Goal: Task Accomplishment & Management: Manage account settings

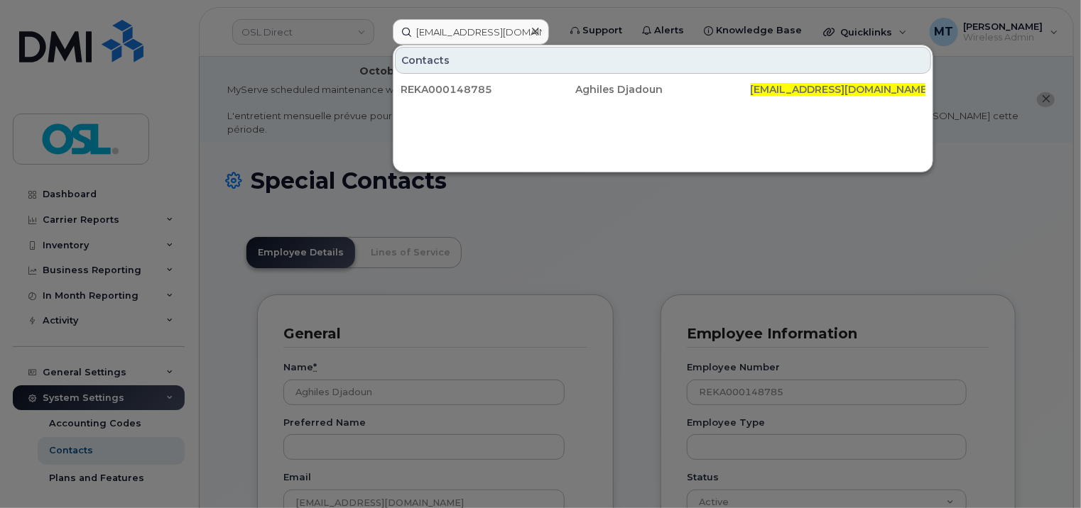
scroll to position [43, 0]
click at [533, 31] on icon at bounding box center [535, 31] width 7 height 11
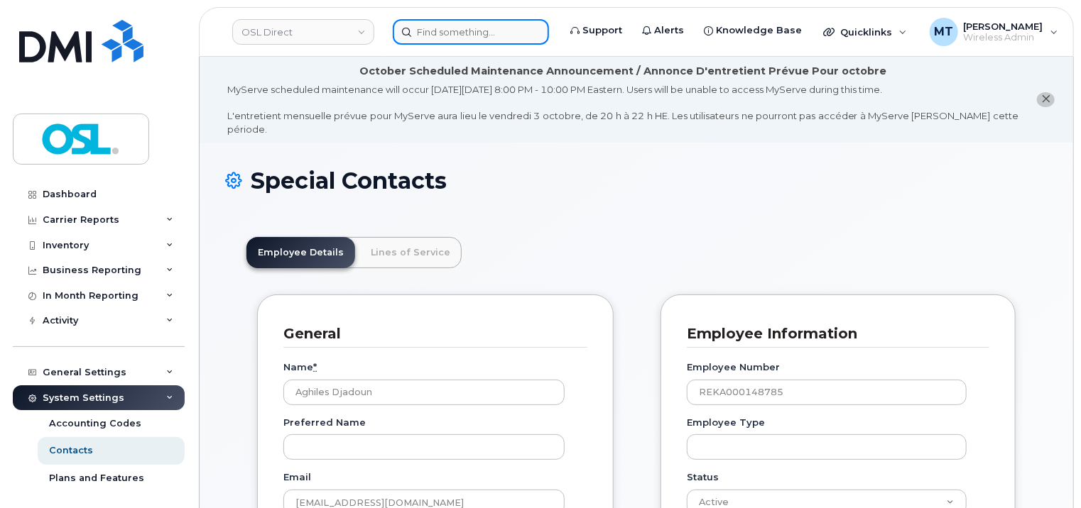
click at [455, 33] on input at bounding box center [471, 32] width 156 height 26
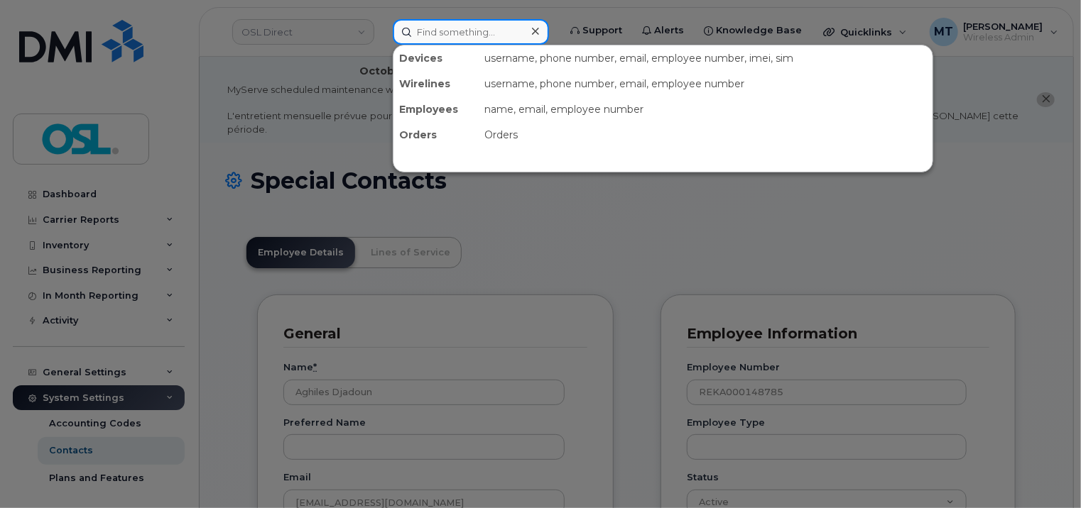
paste input "[EMAIL_ADDRESS][PERSON_NAME][DOMAIN_NAME]"
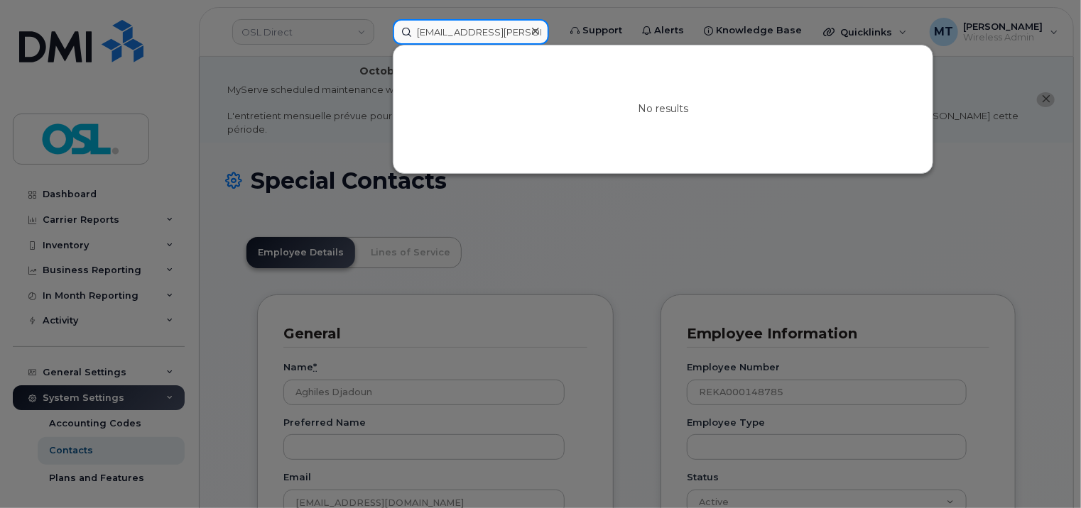
type input "[EMAIL_ADDRESS][PERSON_NAME][DOMAIN_NAME]"
click at [538, 29] on icon at bounding box center [535, 31] width 7 height 11
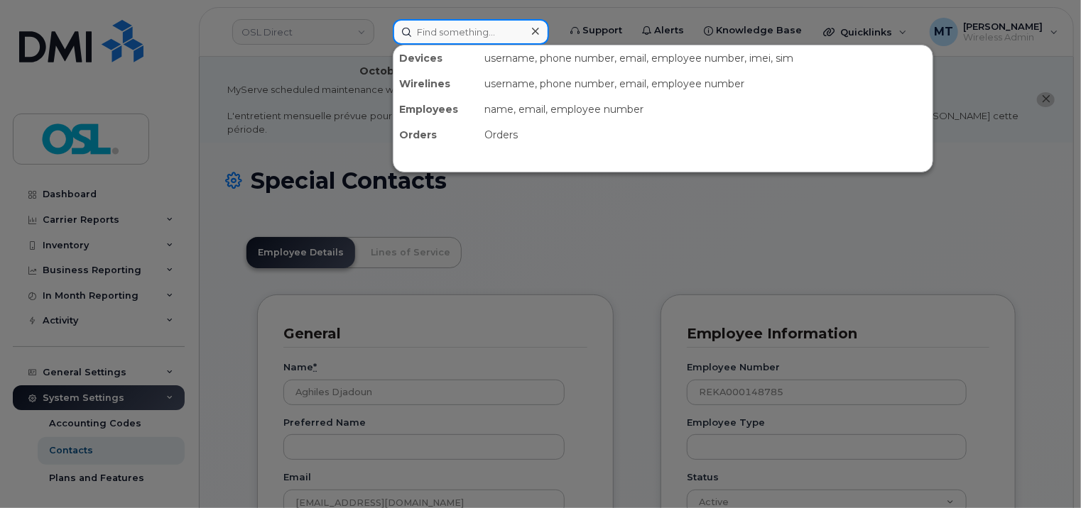
click at [538, 29] on div at bounding box center [471, 32] width 156 height 26
paste input "REKA000146036"
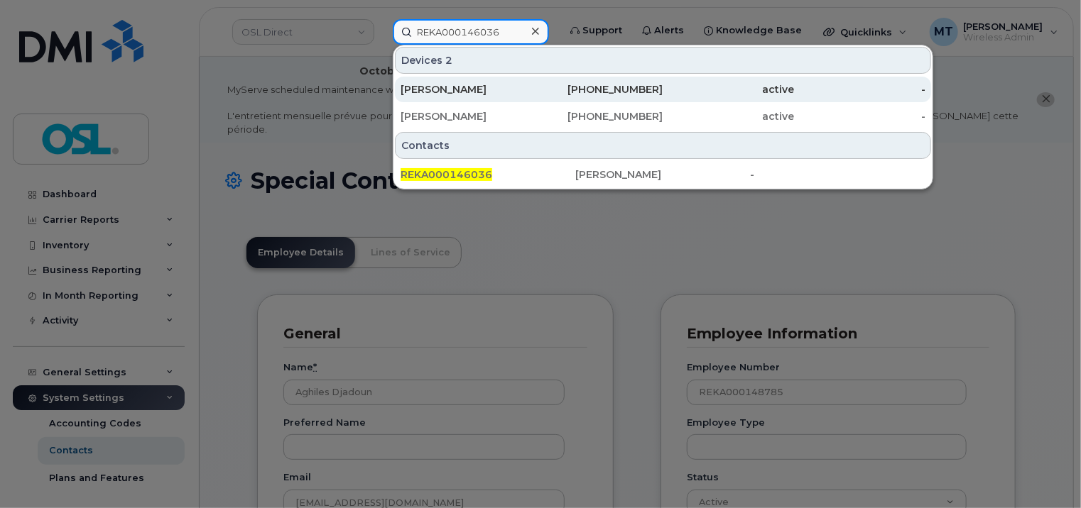
type input "REKA000146036"
click at [519, 94] on div "[PERSON_NAME]" at bounding box center [466, 89] width 131 height 14
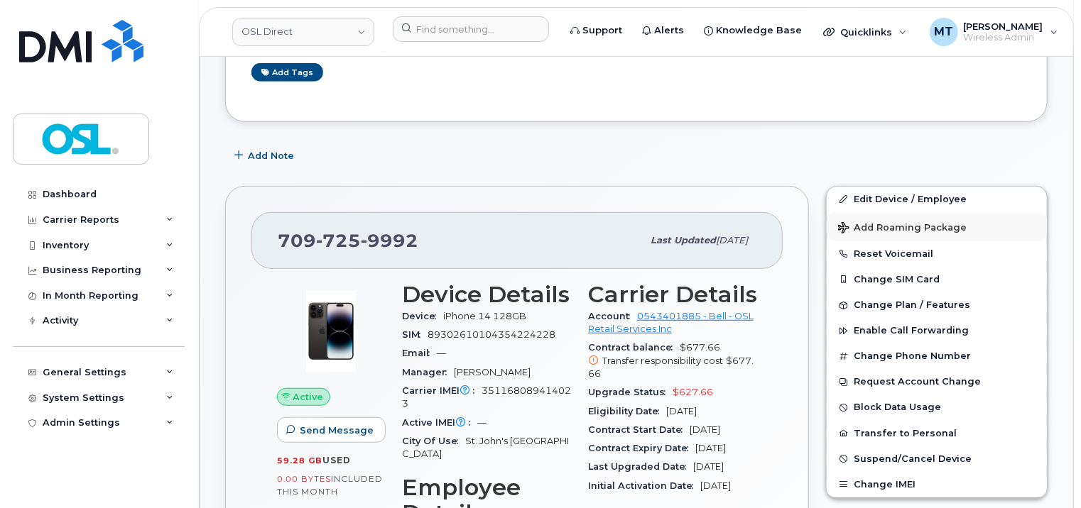
scroll to position [355, 0]
click at [936, 186] on link "Edit Device / Employee" at bounding box center [937, 199] width 220 height 26
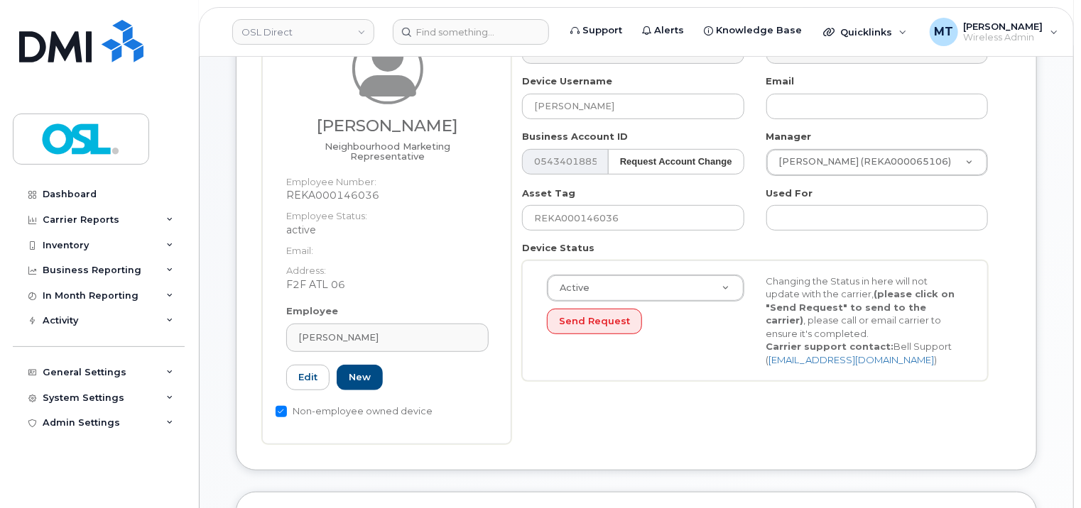
scroll to position [355, 0]
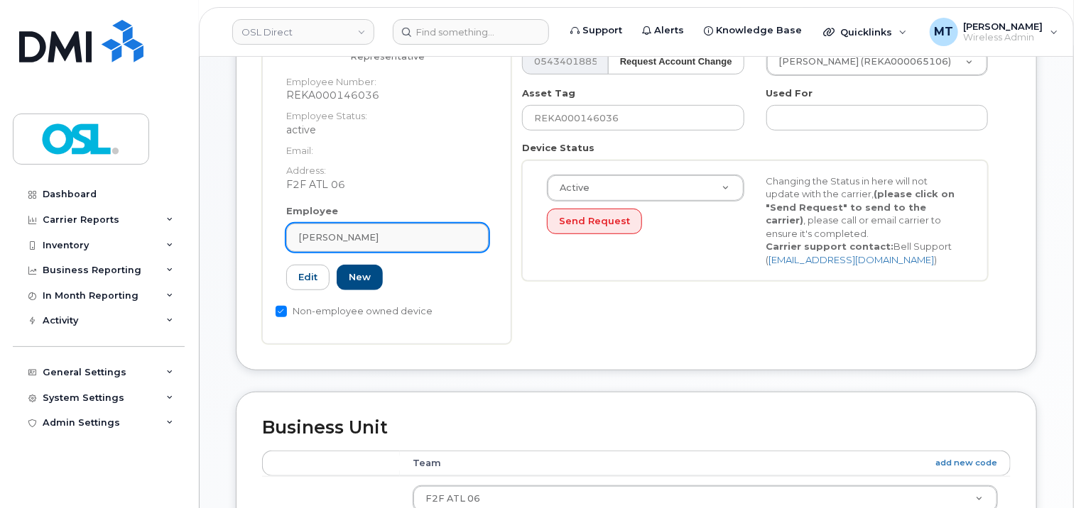
click at [364, 231] on div "[PERSON_NAME]" at bounding box center [387, 237] width 178 height 13
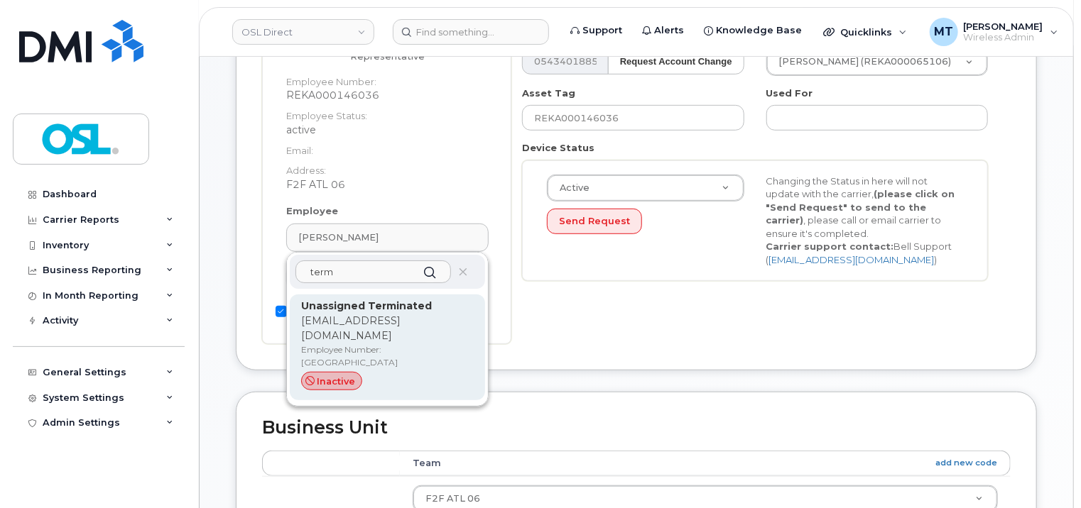
type input "term"
click at [370, 314] on p "support_2@osldirect.com" at bounding box center [387, 329] width 173 height 30
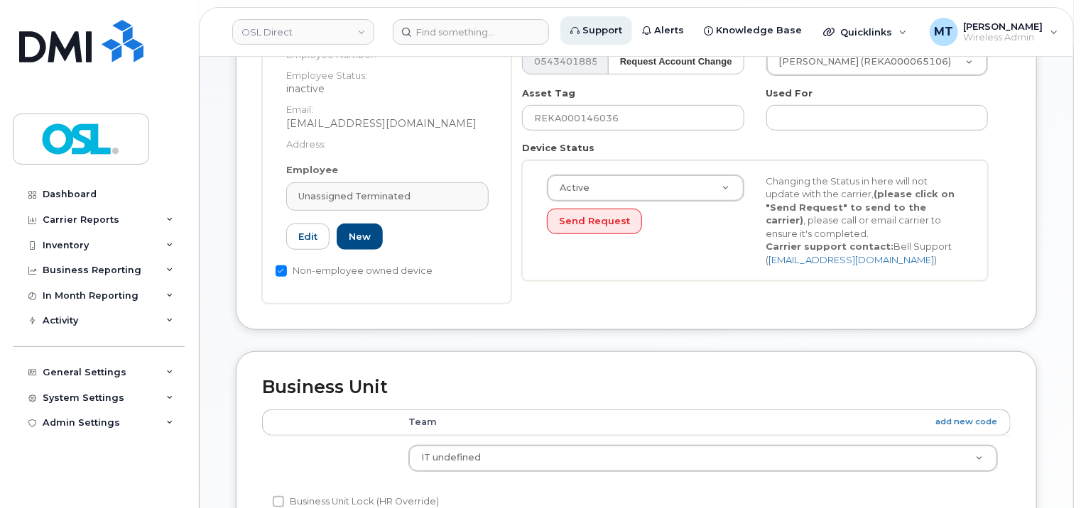
type input "UT"
type input "Unassigned Terminated"
type input "support_2@osldirect.com"
type input "4117510"
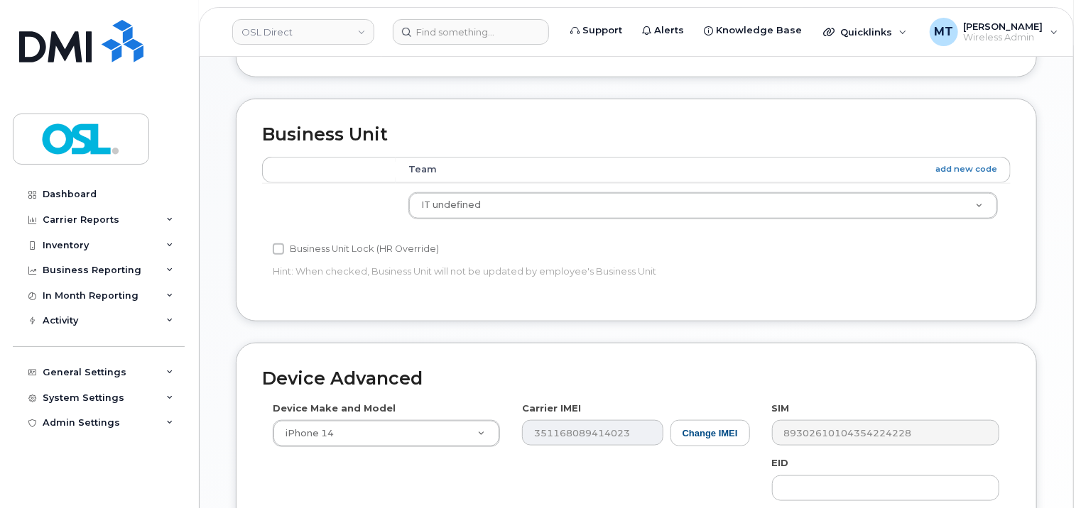
scroll to position [781, 0]
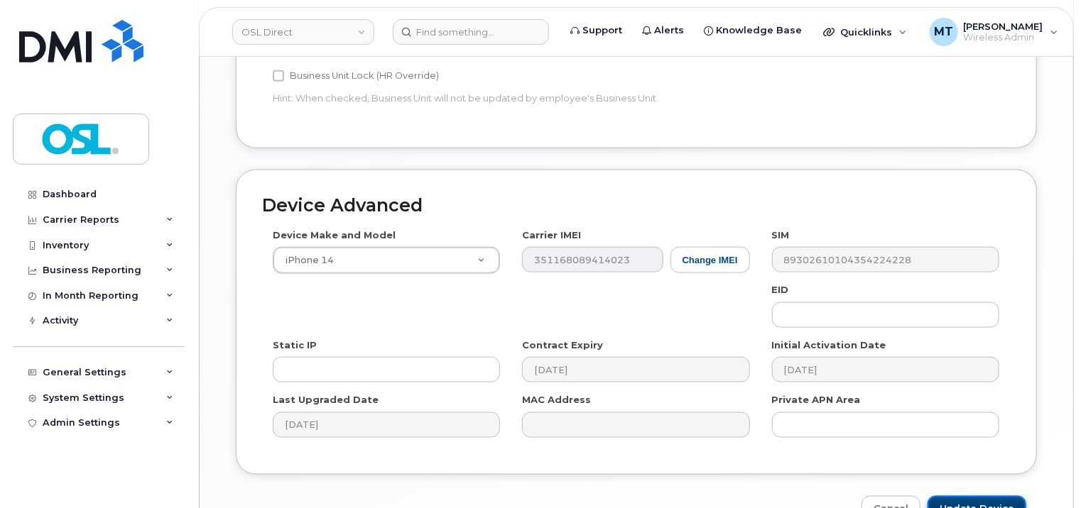
click at [997, 496] on input "Update Device" at bounding box center [976, 509] width 99 height 26
type input "Saving..."
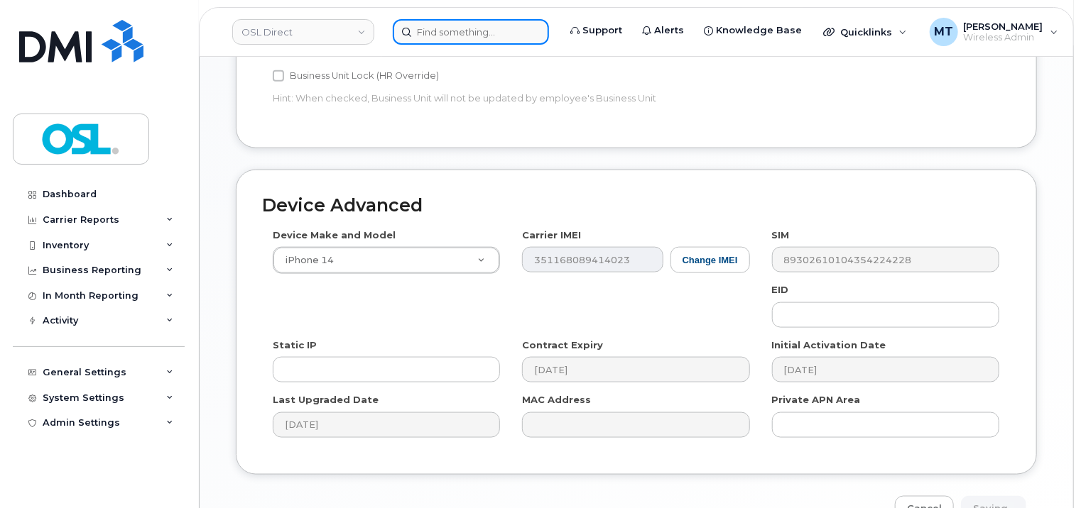
click at [472, 34] on input at bounding box center [471, 32] width 156 height 26
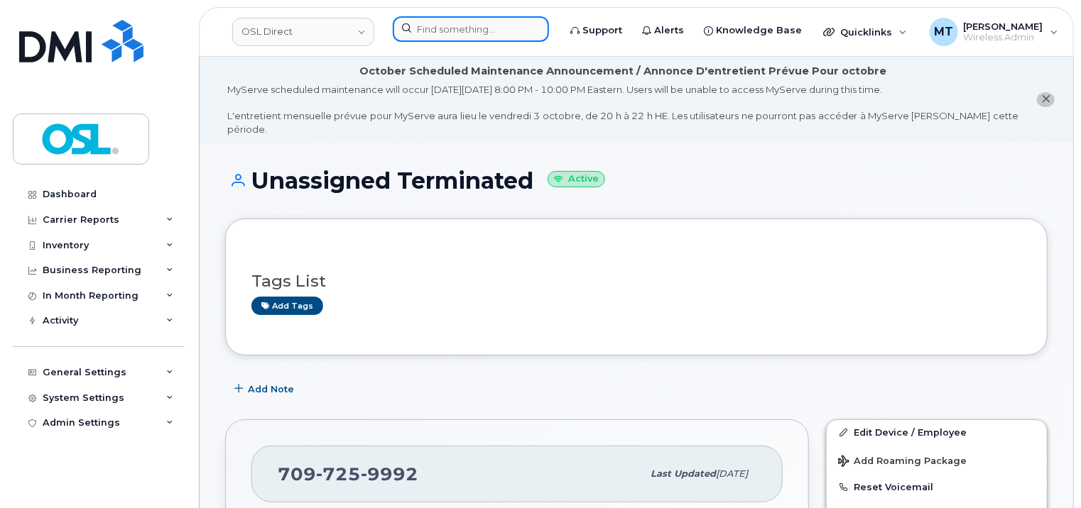
click at [473, 36] on input at bounding box center [471, 29] width 156 height 26
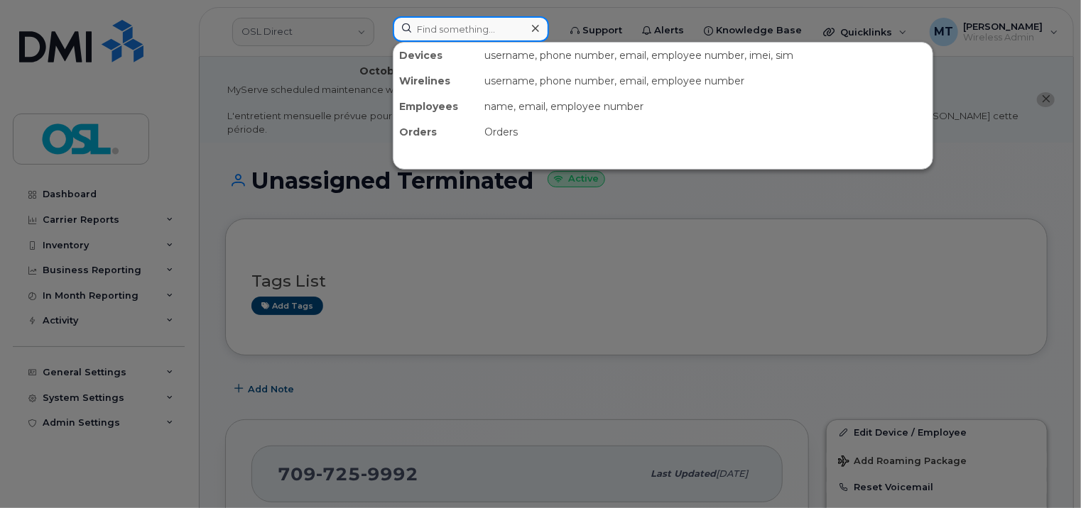
paste input "REKA000146036"
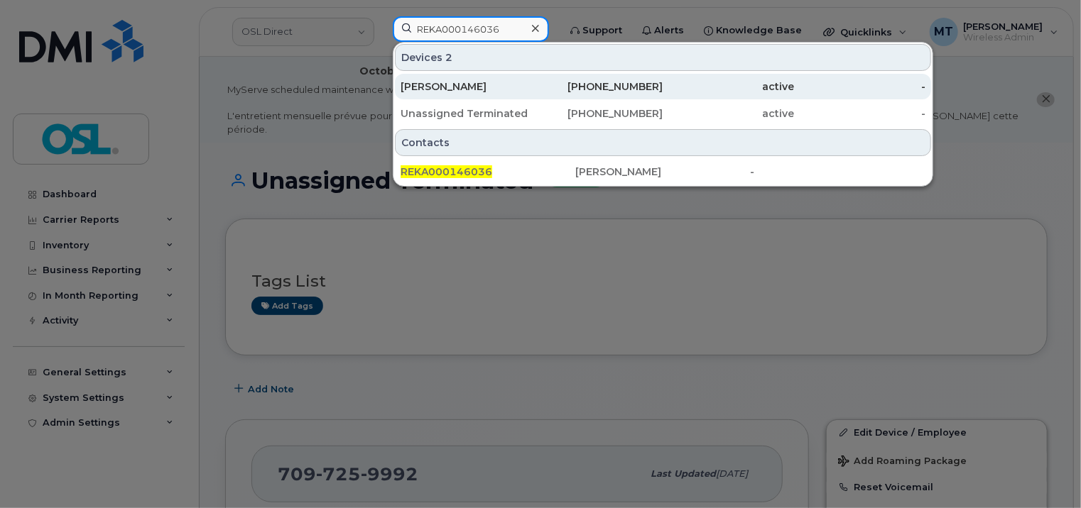
type input "REKA000146036"
click at [545, 91] on div "416-986-0932" at bounding box center [597, 87] width 131 height 14
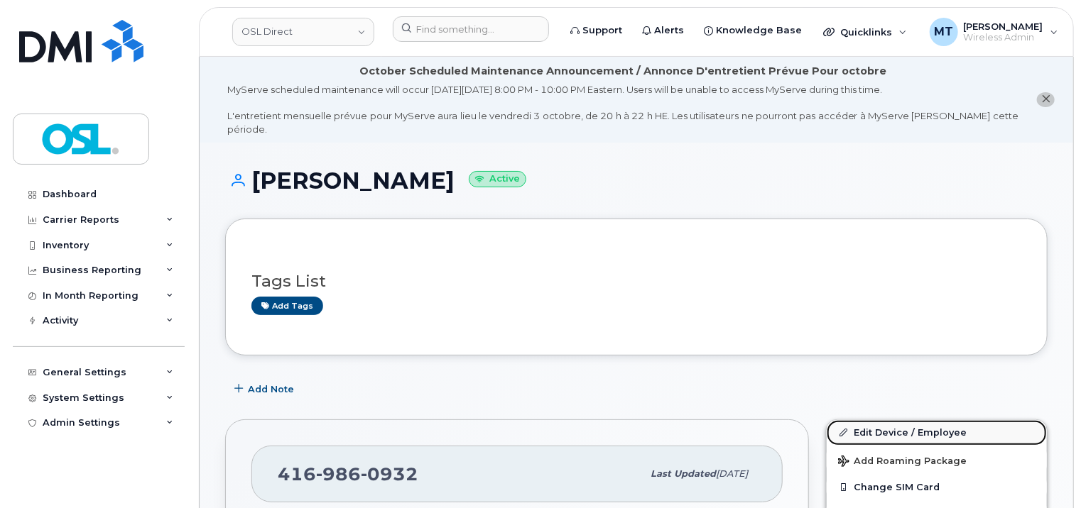
click at [921, 428] on link "Edit Device / Employee" at bounding box center [937, 433] width 220 height 26
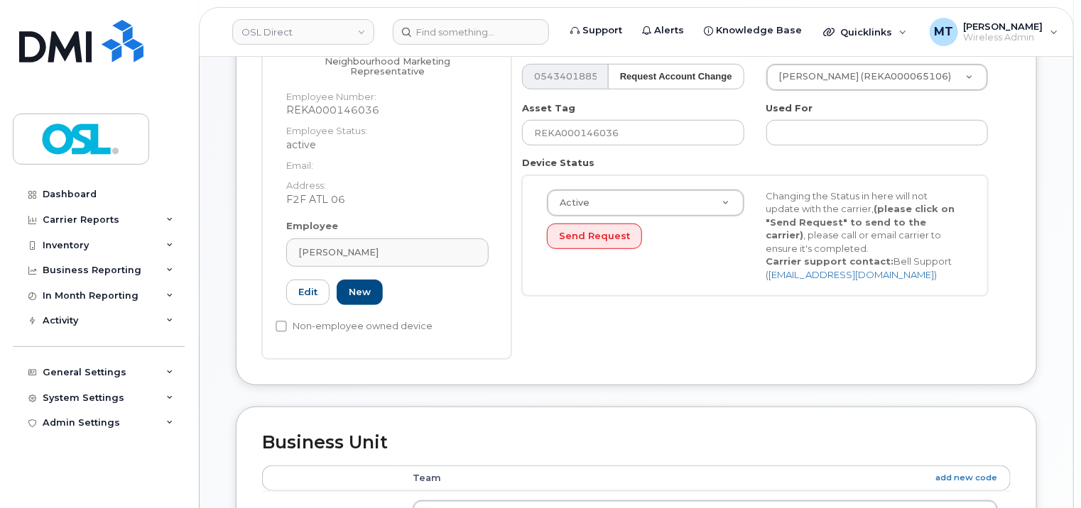
scroll to position [355, 0]
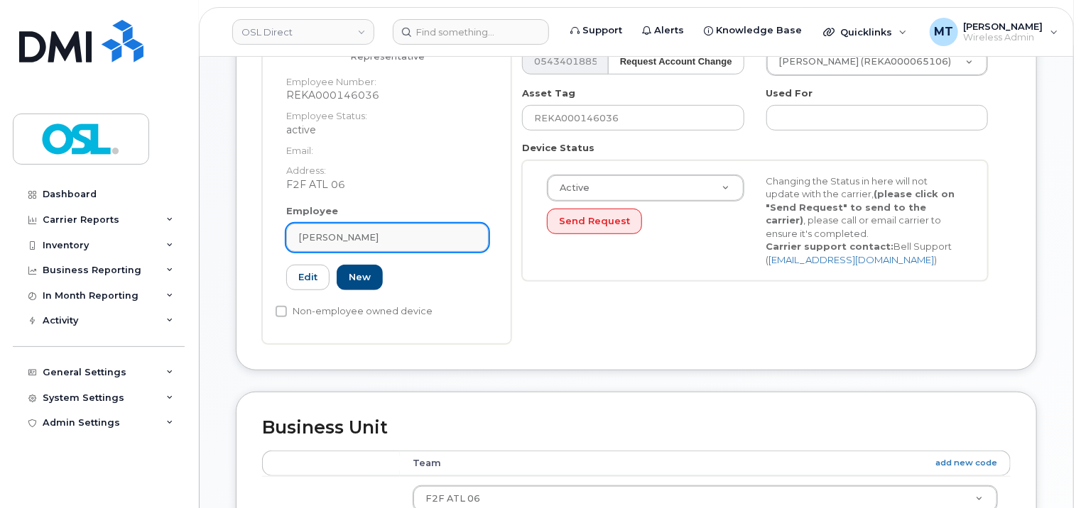
click at [419, 231] on div "[PERSON_NAME]" at bounding box center [387, 237] width 178 height 13
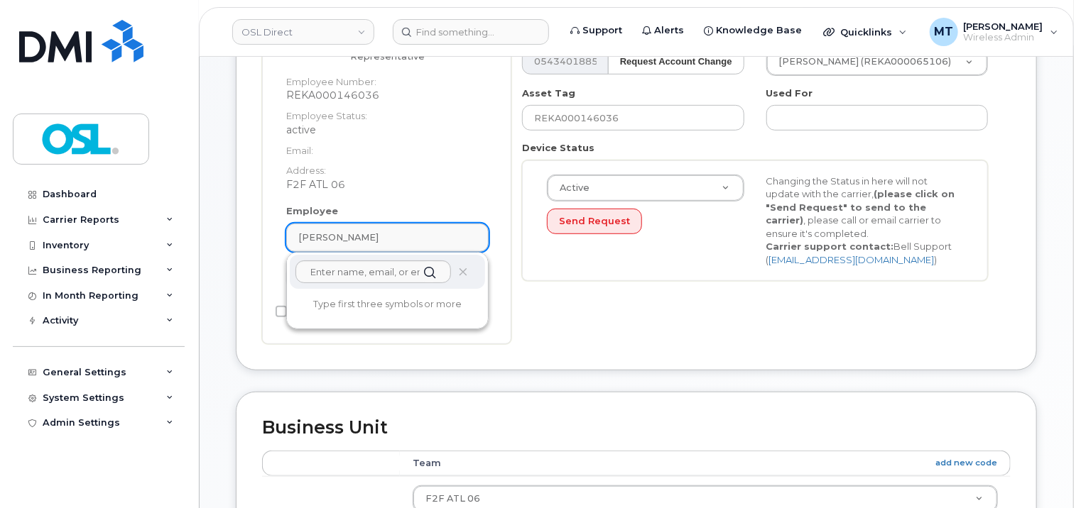
click at [419, 231] on div "[PERSON_NAME]" at bounding box center [387, 237] width 178 height 13
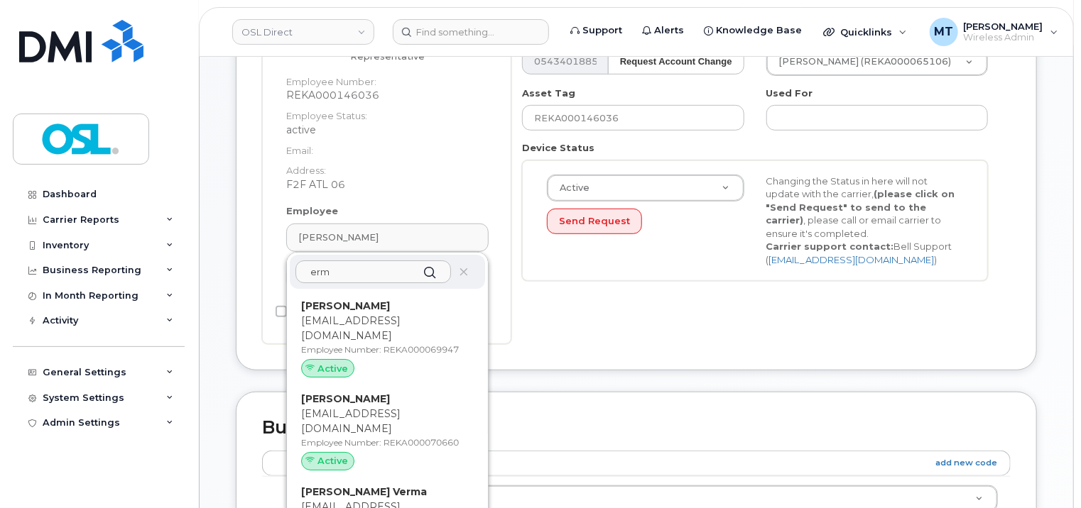
drag, startPoint x: 384, startPoint y: 249, endPoint x: 232, endPoint y: 247, distance: 152.7
click at [232, 247] on div "Device General Guna Sekar Neighbourhood Marketing Representative Employee Numbe…" at bounding box center [636, 126] width 822 height 531
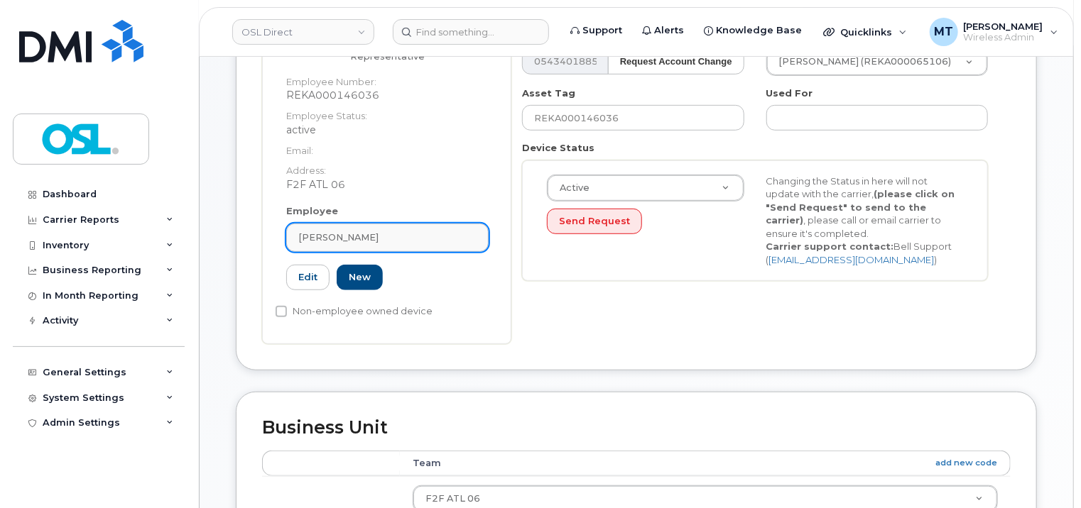
click at [335, 231] on span "[PERSON_NAME]" at bounding box center [338, 237] width 80 height 13
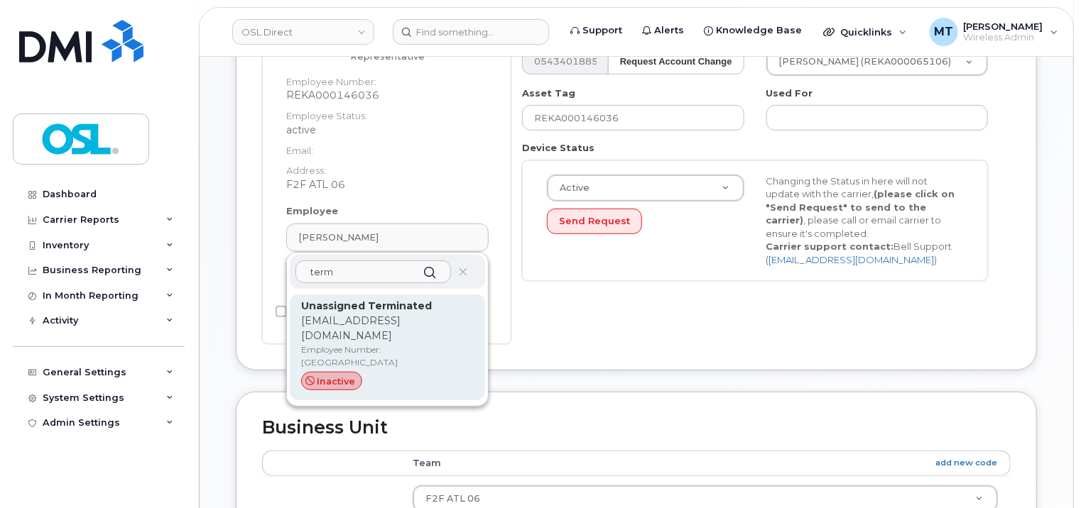
type input "term"
click at [378, 344] on p "Employee Number: UT" at bounding box center [387, 357] width 173 height 26
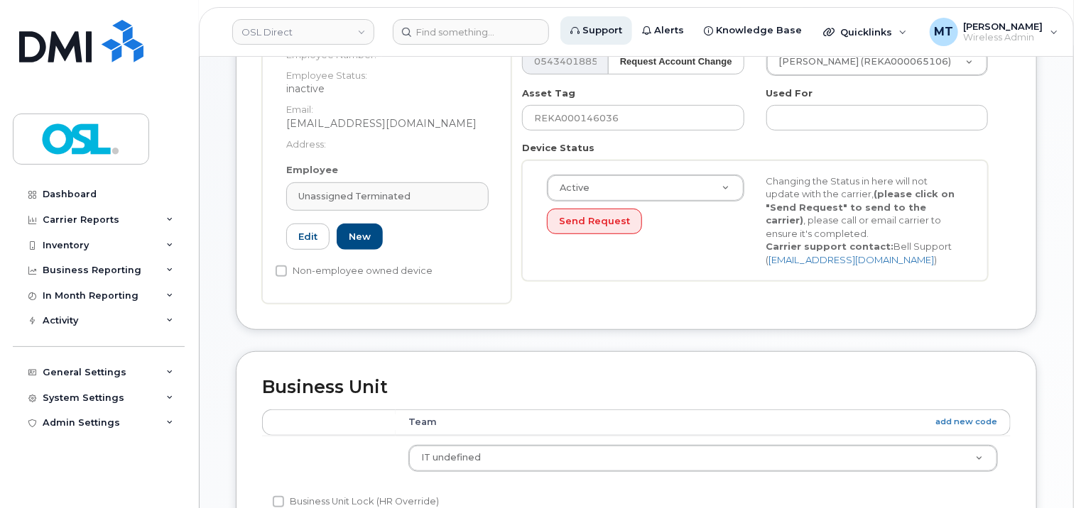
type input "UT"
type input "Unassigned Terminated"
type input "support_2@osldirect.com"
type input "4117510"
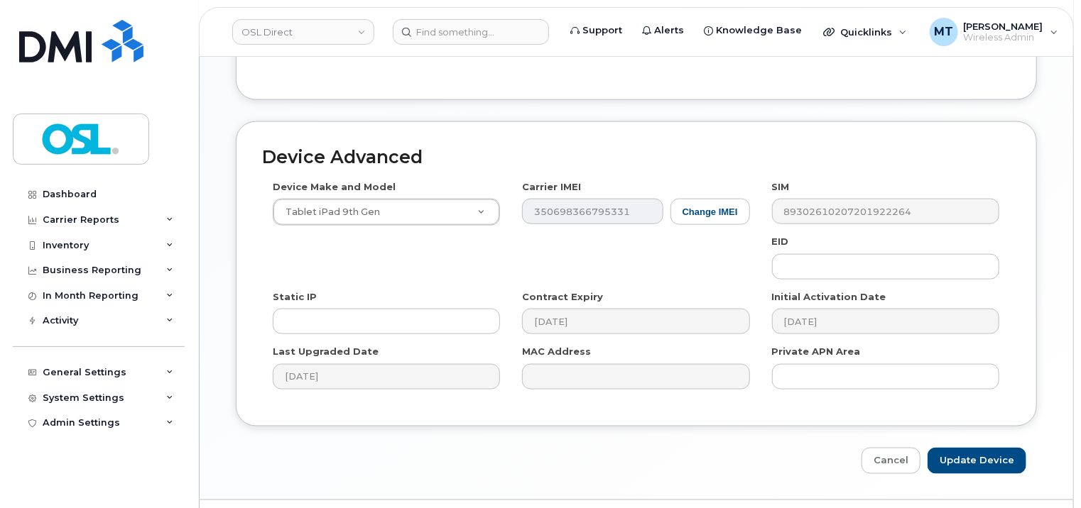
scroll to position [850, 0]
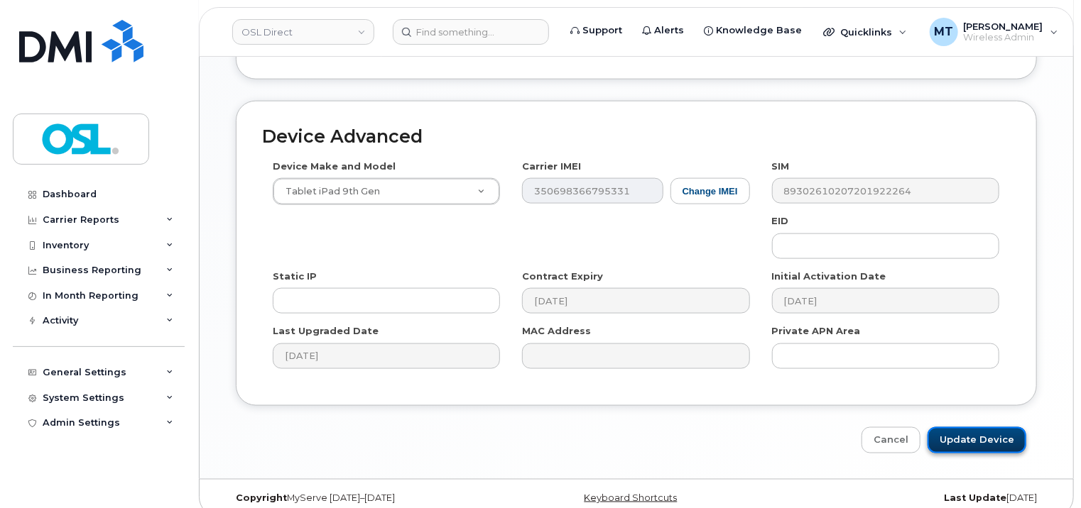
click at [1019, 428] on input "Update Device" at bounding box center [976, 441] width 99 height 26
type input "Saving..."
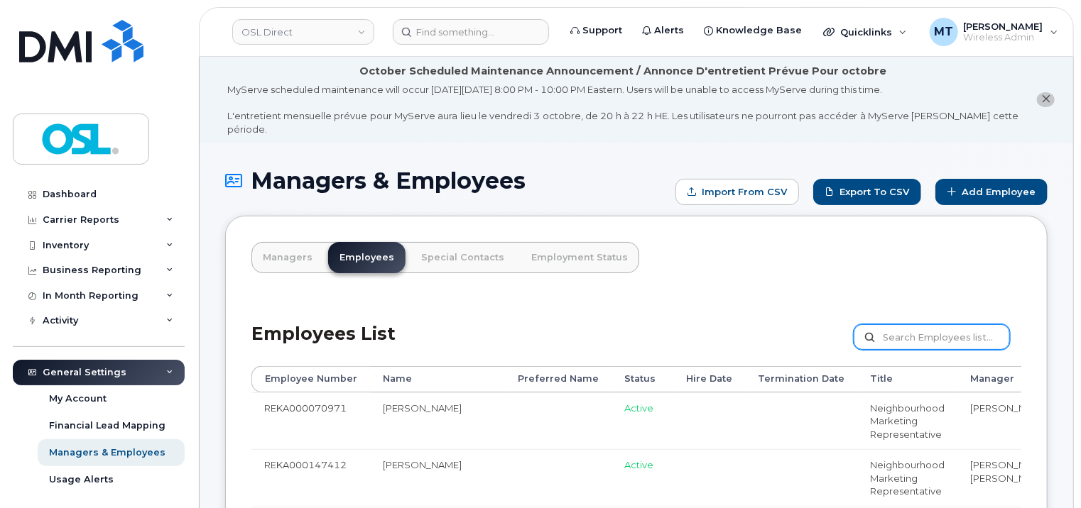
click at [923, 325] on input "text" at bounding box center [932, 338] width 156 height 26
paste input "REKA000146036"
type input "REKA000146036"
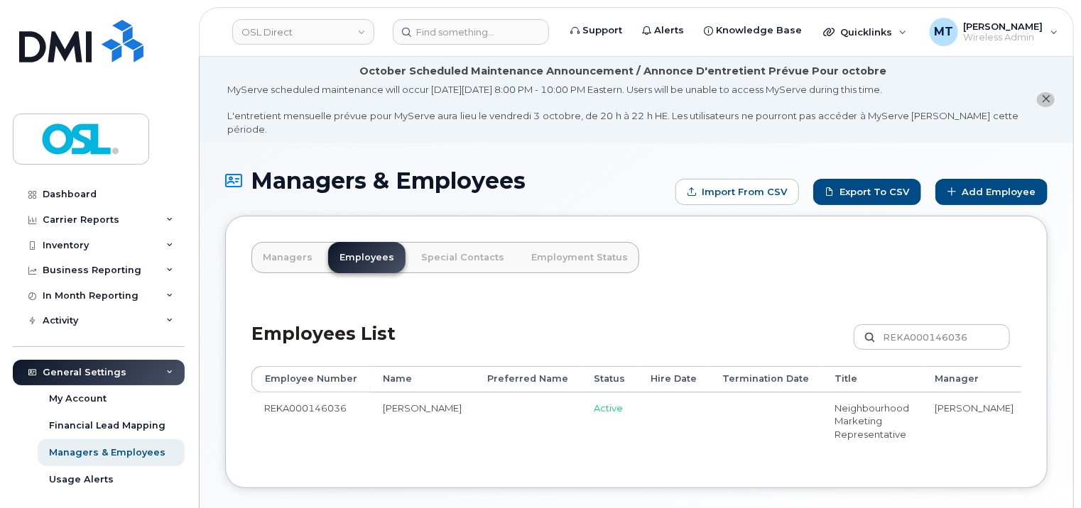
drag, startPoint x: 833, startPoint y: 443, endPoint x: 1025, endPoint y: 443, distance: 191.7
click at [1025, 443] on div "Managers Employees Special Contacts Employment Status Employees List REKA000146…" at bounding box center [636, 352] width 822 height 273
drag, startPoint x: 871, startPoint y: 447, endPoint x: 1072, endPoint y: 452, distance: 201.8
click at [1072, 452] on div "Managers & Employees Import from CSV Export to CSV Add Employee Managers Employ…" at bounding box center [637, 349] width 874 height 413
click at [1007, 452] on div "Employee Number Name Preferred Name Status Hire Date Termination Date Title Man…" at bounding box center [636, 414] width 770 height 96
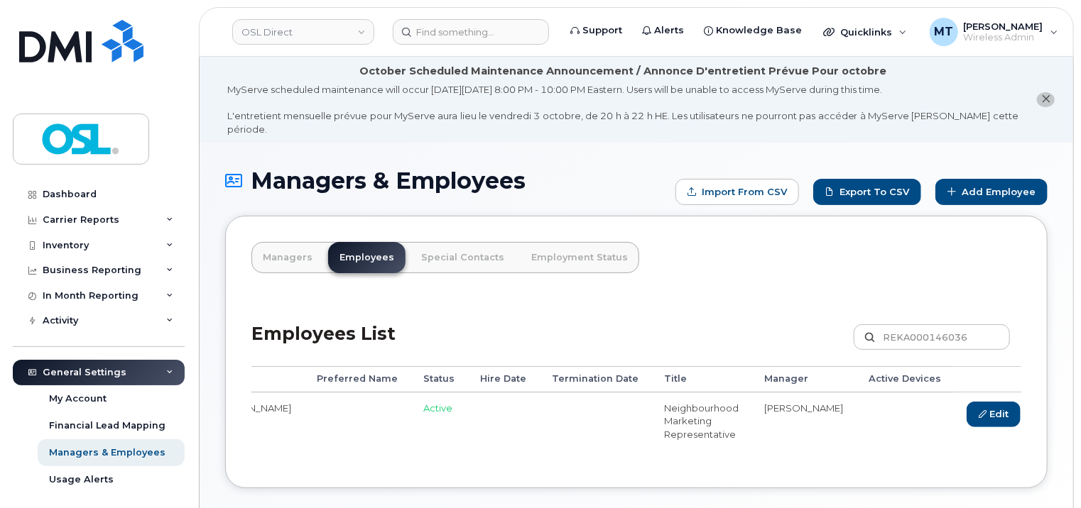
scroll to position [0, 172]
click at [1025, 404] on link "Delete" at bounding box center [1059, 415] width 68 height 26
